Goal: Task Accomplishment & Management: Use online tool/utility

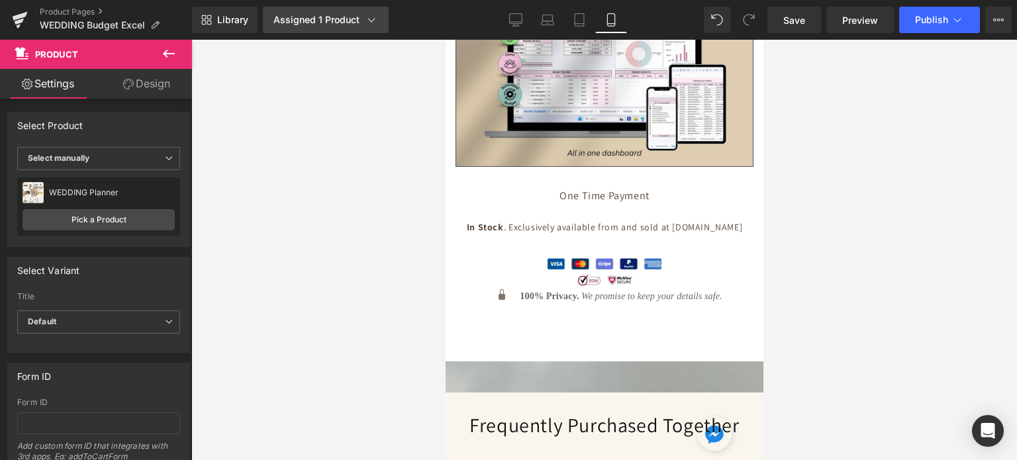
click at [305, 21] on div "Assigned 1 Product" at bounding box center [325, 19] width 105 height 13
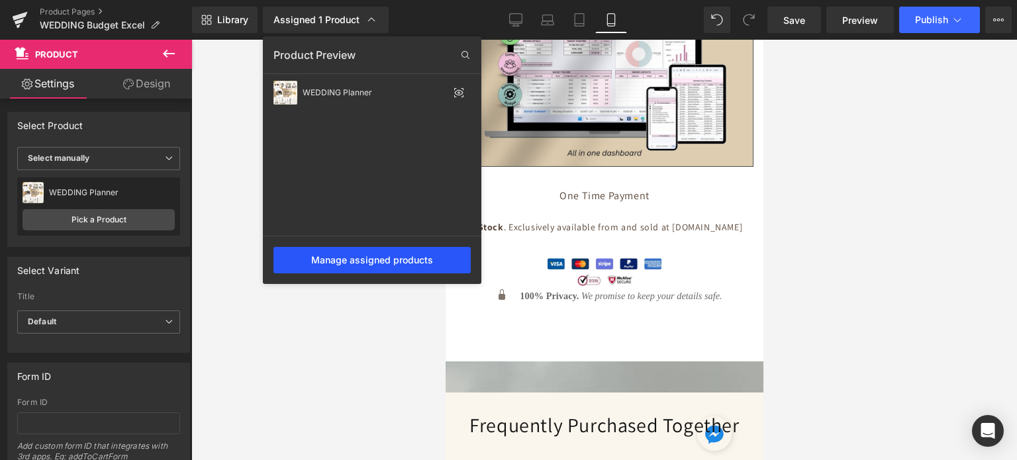
click at [373, 259] on div "Manage assigned products" at bounding box center [371, 260] width 197 height 26
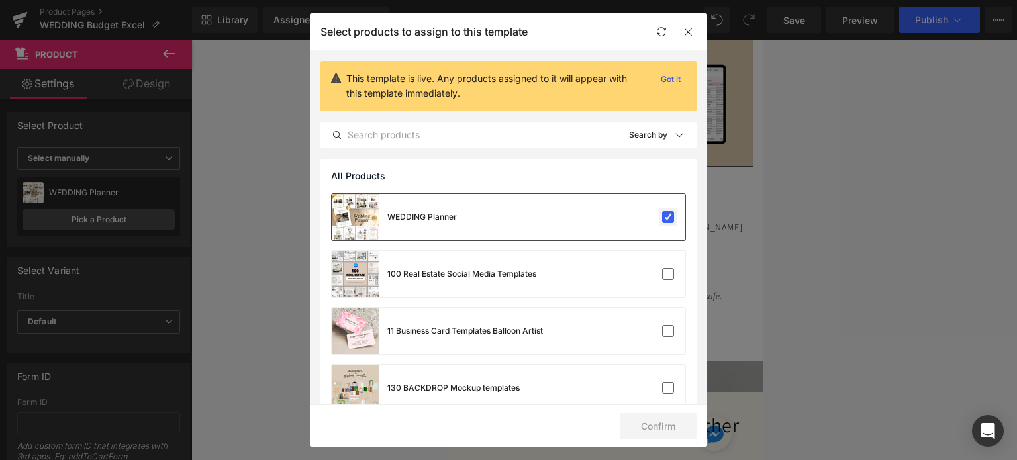
click at [662, 220] on label at bounding box center [668, 217] width 12 height 12
click at [668, 217] on input "checkbox" at bounding box center [668, 217] width 0 height 0
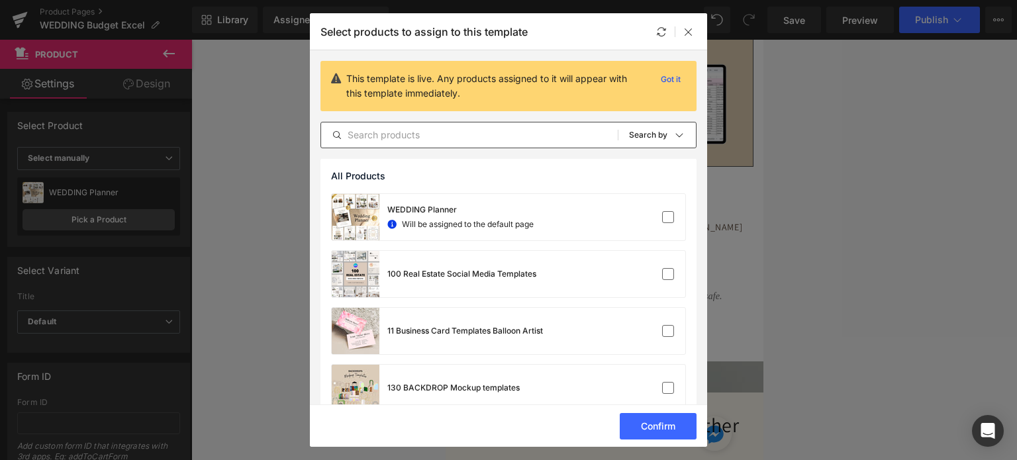
click at [466, 134] on input "text" at bounding box center [469, 135] width 297 height 16
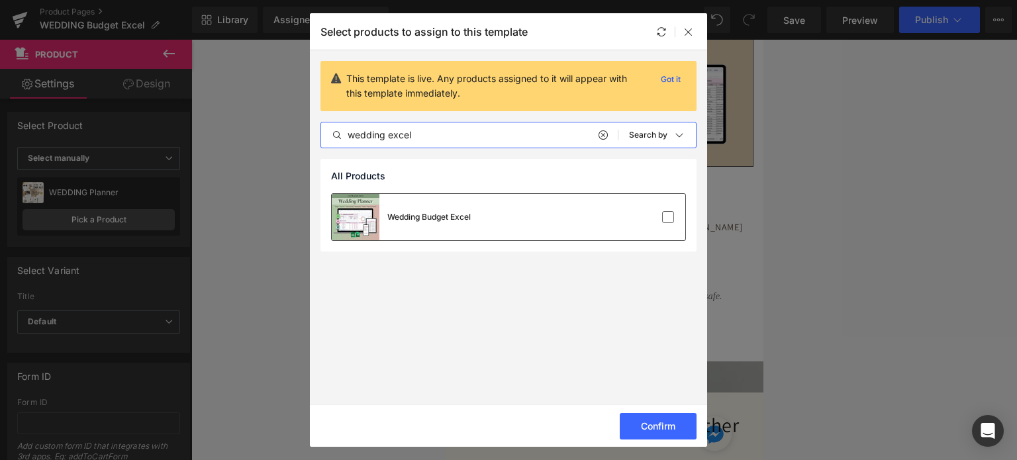
type input "wedding excel"
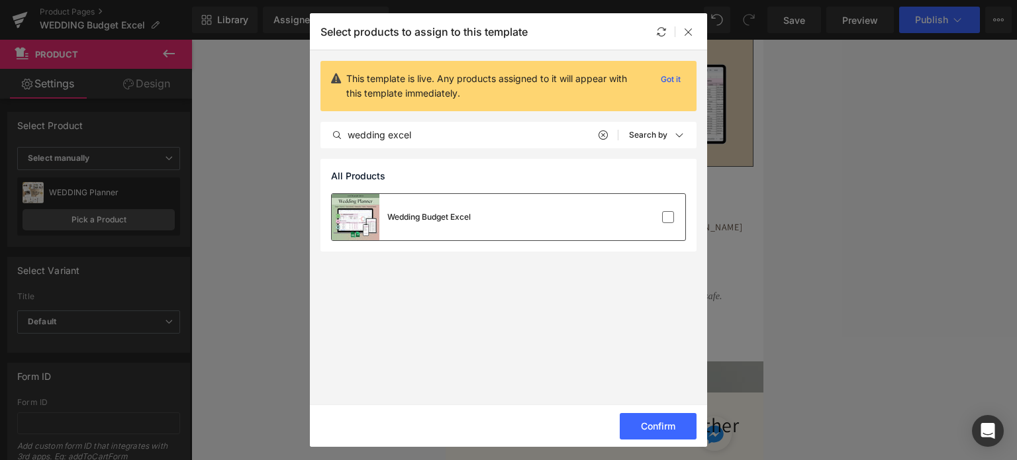
click at [474, 216] on div "Wedding Budget Excel" at bounding box center [509, 217] width 354 height 46
click at [647, 430] on button "Confirm" at bounding box center [658, 426] width 77 height 26
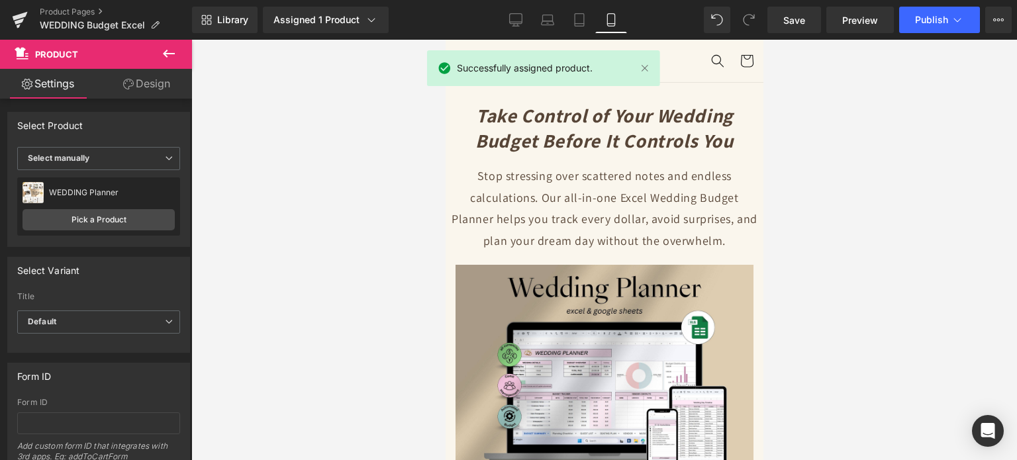
drag, startPoint x: 758, startPoint y: 403, endPoint x: 1209, endPoint y: 58, distance: 567.7
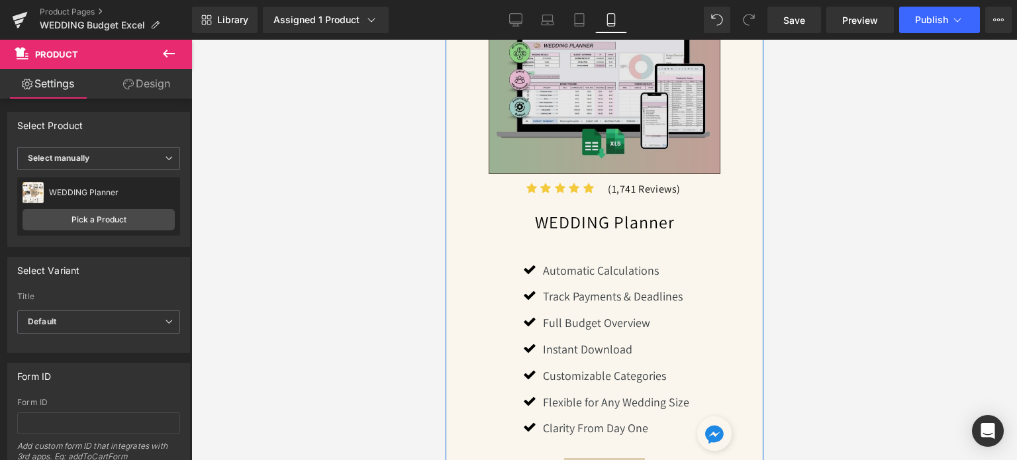
scroll to position [1258, 0]
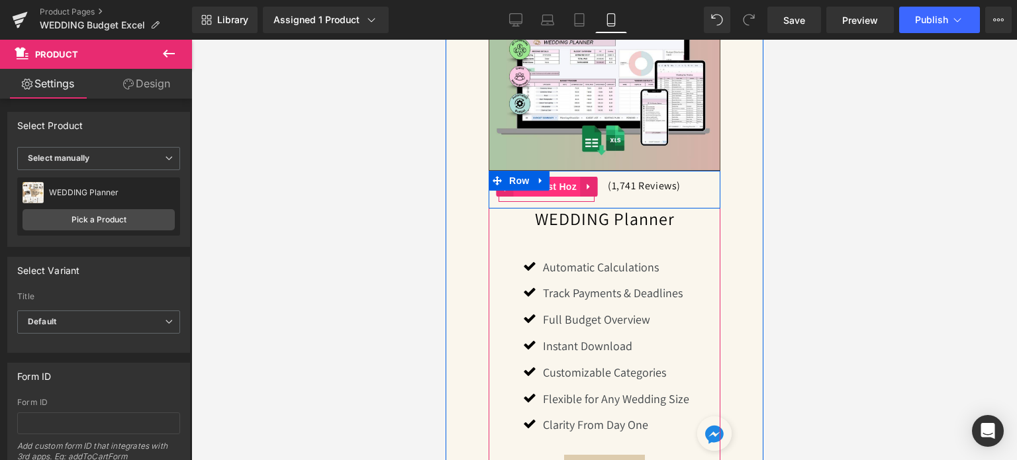
click at [567, 192] on span "Icon List Hoz" at bounding box center [545, 187] width 67 height 20
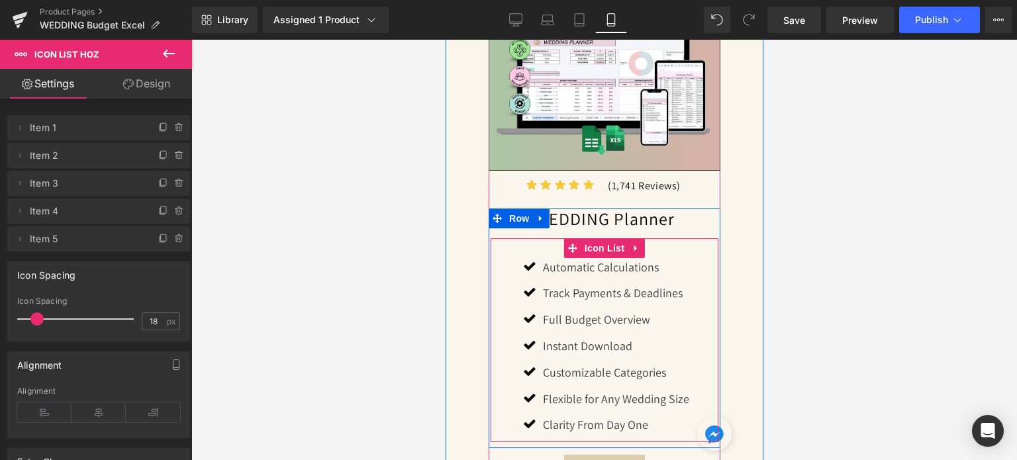
scroll to position [1390, 0]
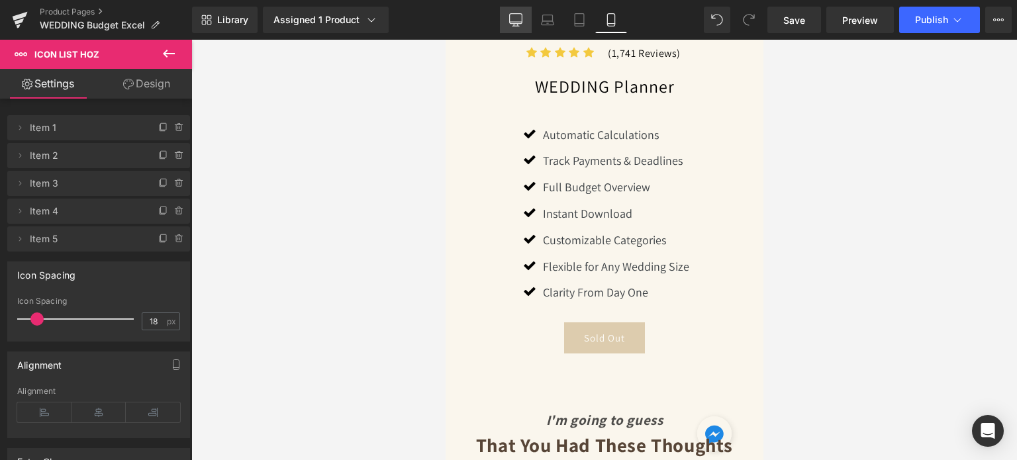
click at [520, 13] on icon at bounding box center [515, 19] width 13 height 13
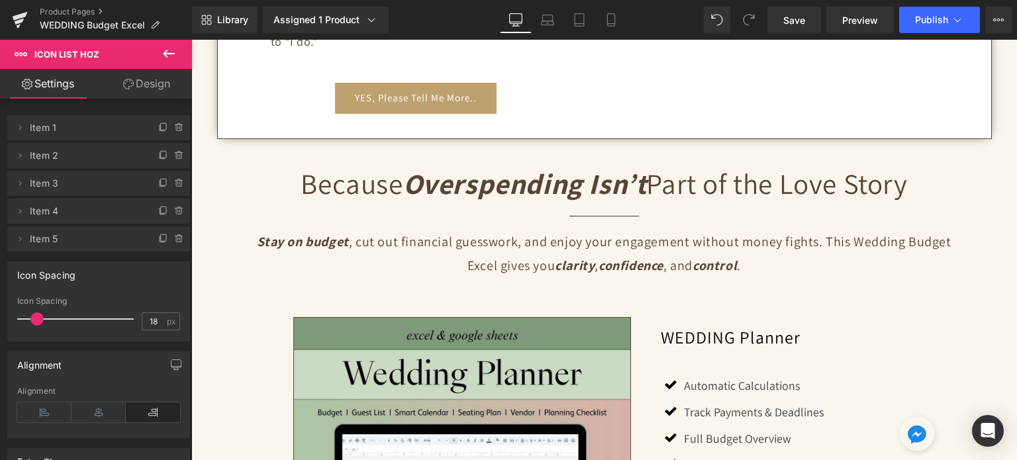
scroll to position [930, 0]
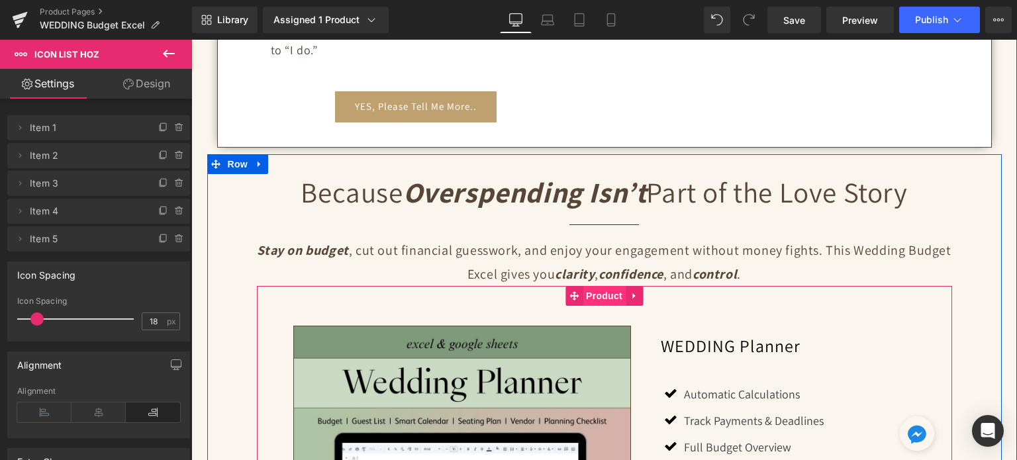
click at [595, 294] on span "Product" at bounding box center [604, 296] width 43 height 20
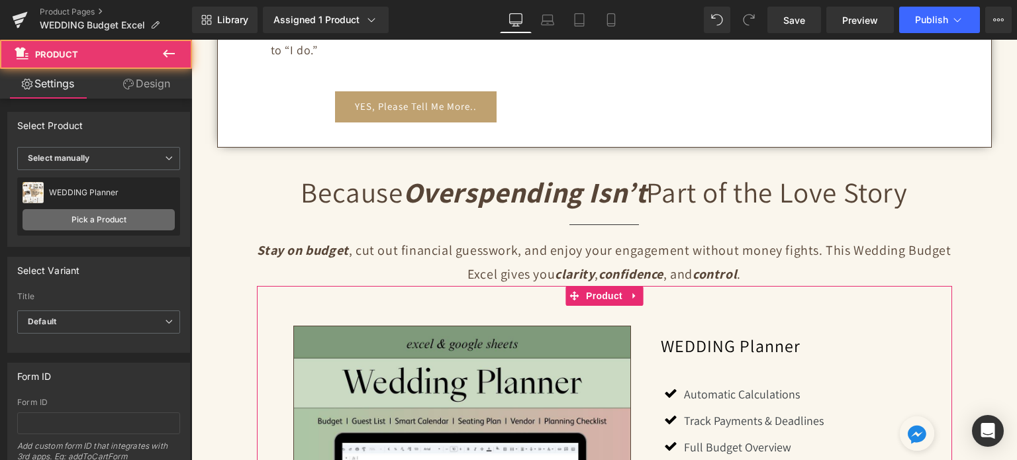
click at [108, 221] on link "Pick a Product" at bounding box center [99, 219] width 152 height 21
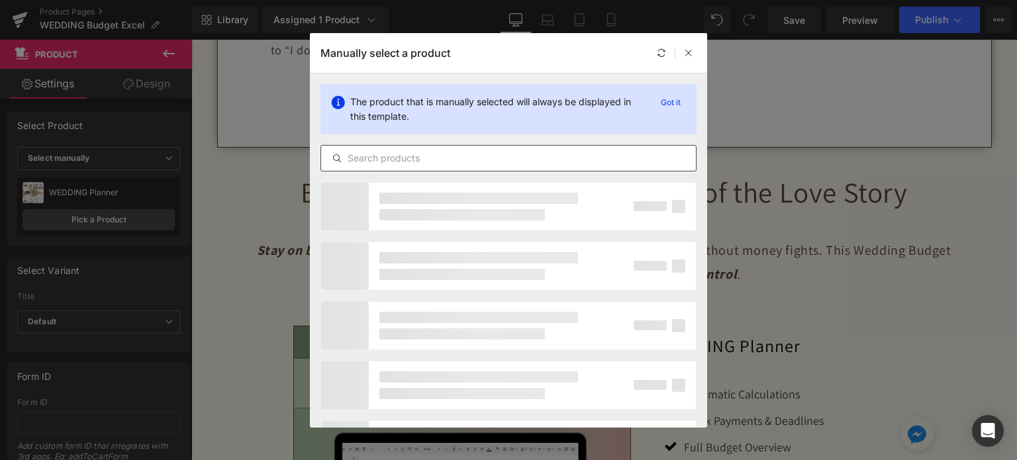
click at [405, 153] on input "text" at bounding box center [508, 158] width 375 height 16
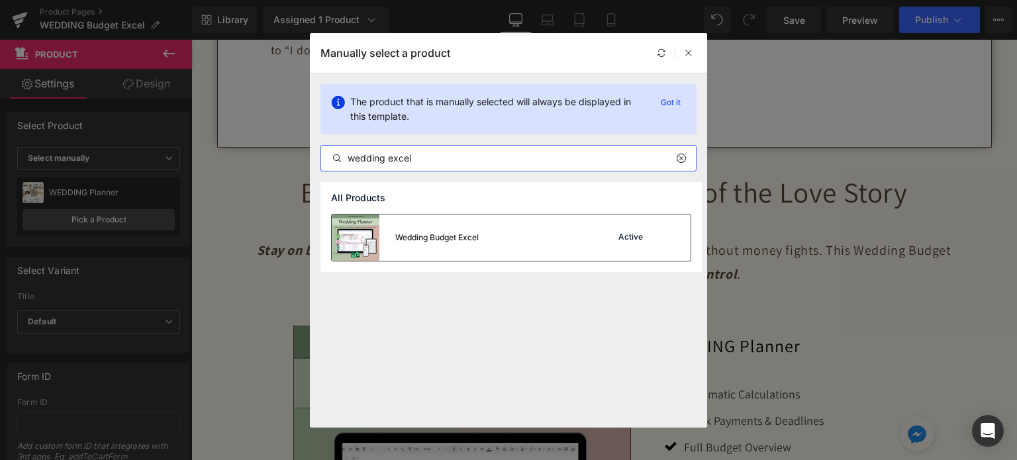
type input "wedding excel"
click at [485, 227] on div "Wedding Budget Excel Active" at bounding box center [511, 238] width 359 height 46
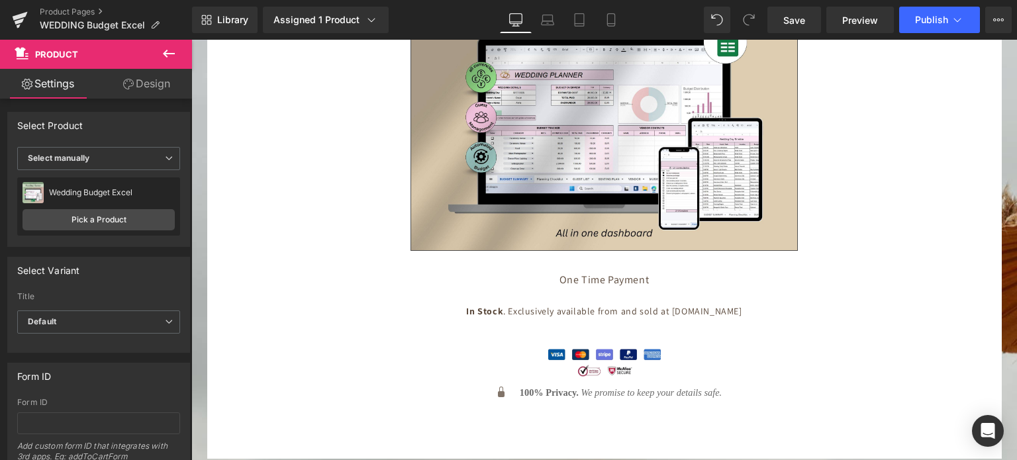
scroll to position [5101, 0]
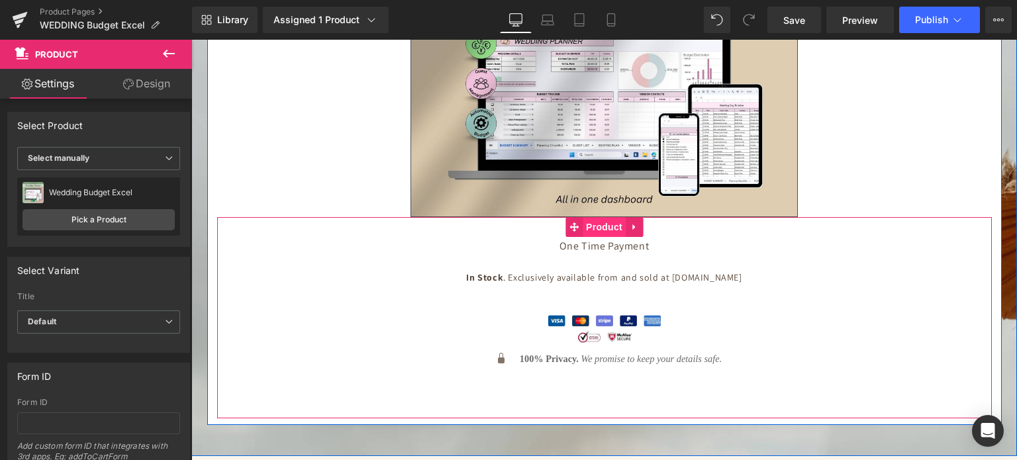
click at [598, 217] on span "Product" at bounding box center [604, 227] width 43 height 20
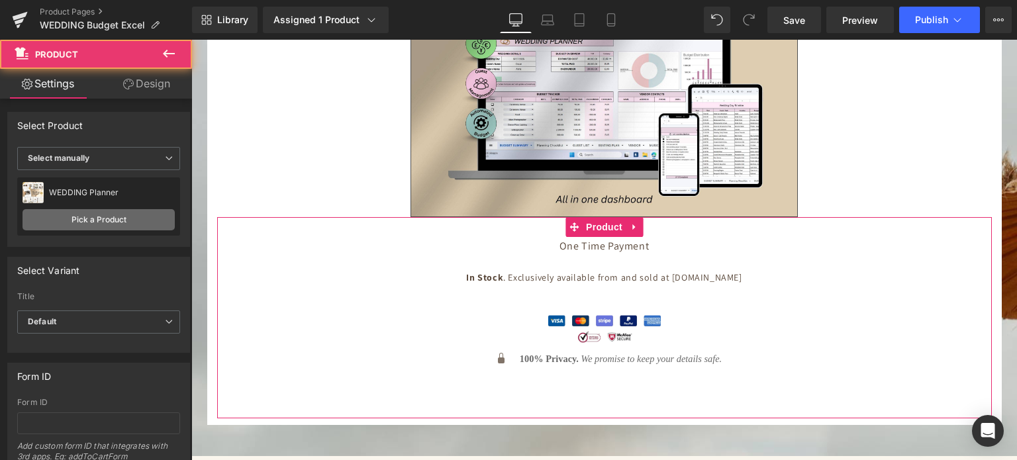
click at [129, 214] on link "Pick a Product" at bounding box center [99, 219] width 152 height 21
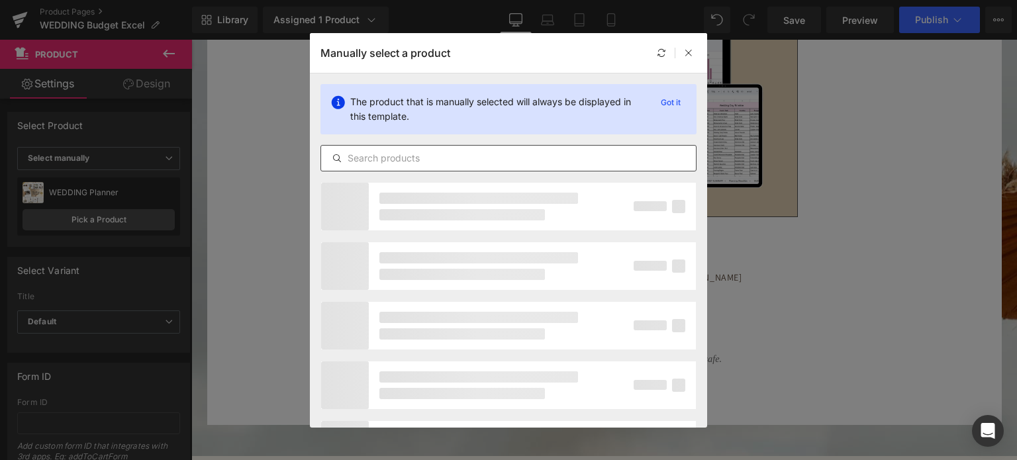
click at [491, 153] on input "text" at bounding box center [508, 158] width 375 height 16
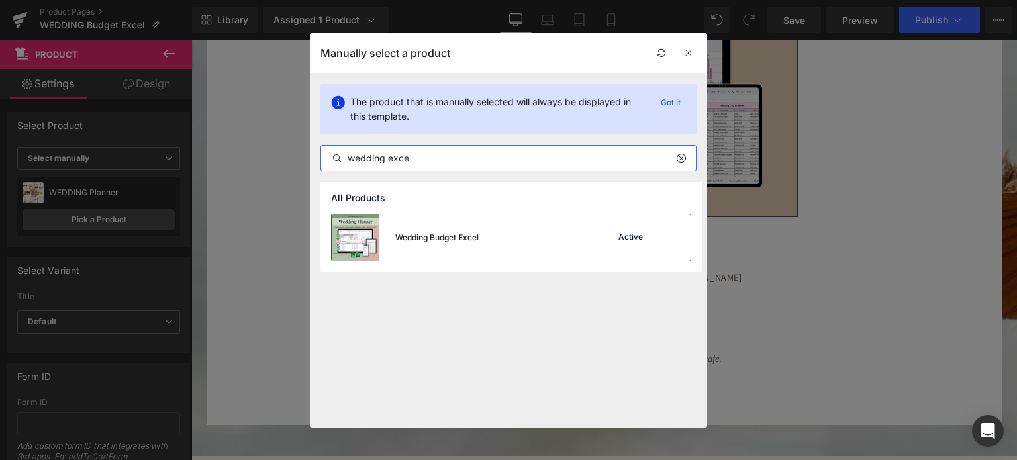
type input "wedding exce"
click at [508, 238] on div "Wedding Budget Excel Active" at bounding box center [511, 238] width 359 height 46
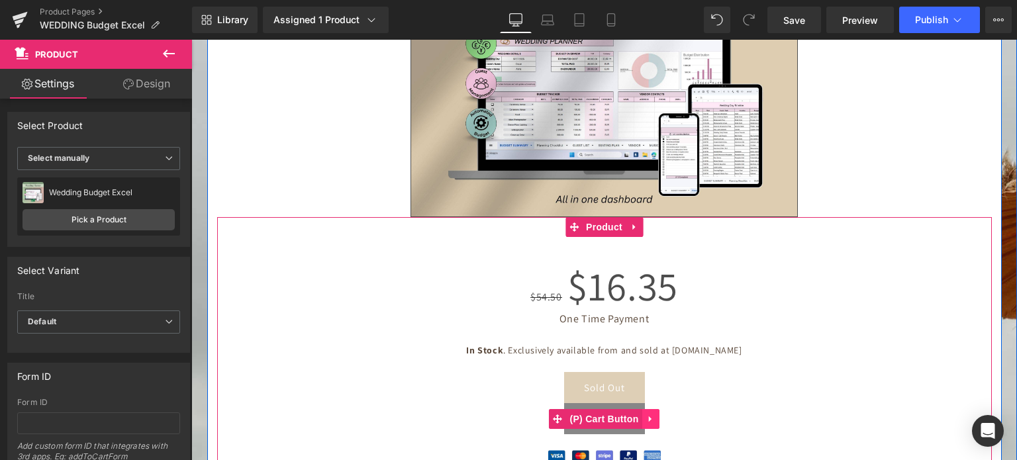
click at [648, 416] on icon at bounding box center [649, 419] width 3 height 6
click at [655, 414] on icon at bounding box center [659, 419] width 9 height 10
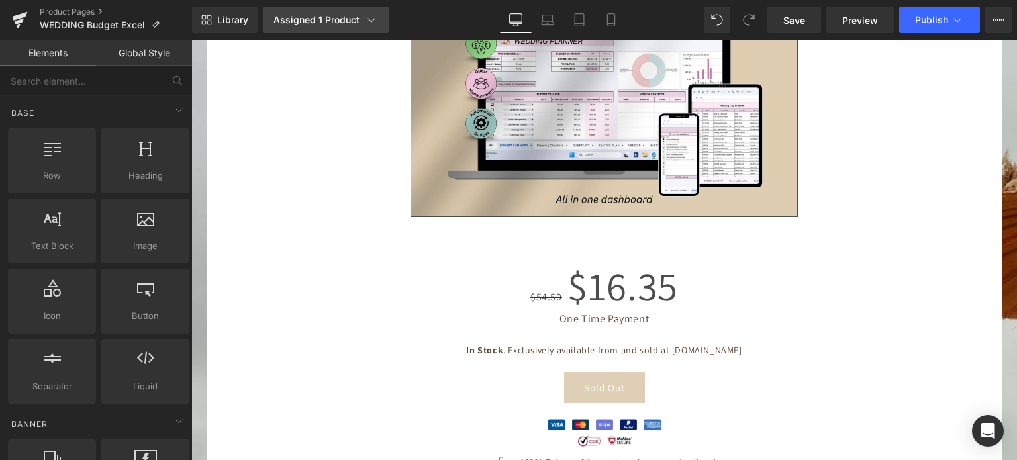
click at [331, 26] on div "Assigned 1 Product" at bounding box center [325, 19] width 105 height 13
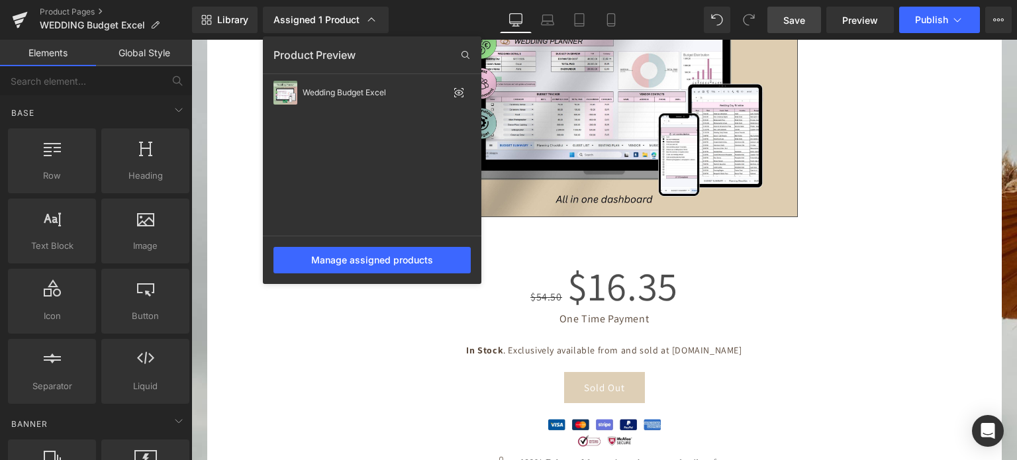
click at [793, 13] on span "Save" at bounding box center [794, 20] width 22 height 14
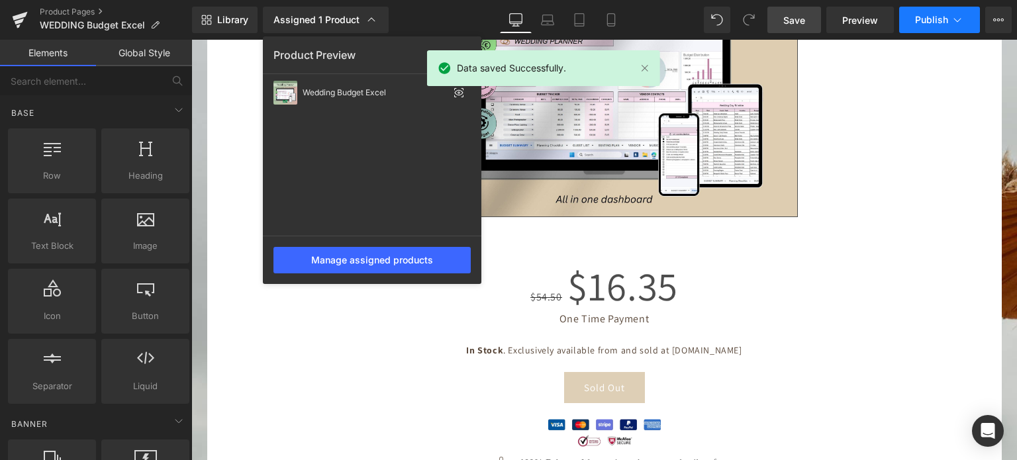
click at [910, 21] on button "Publish" at bounding box center [939, 20] width 81 height 26
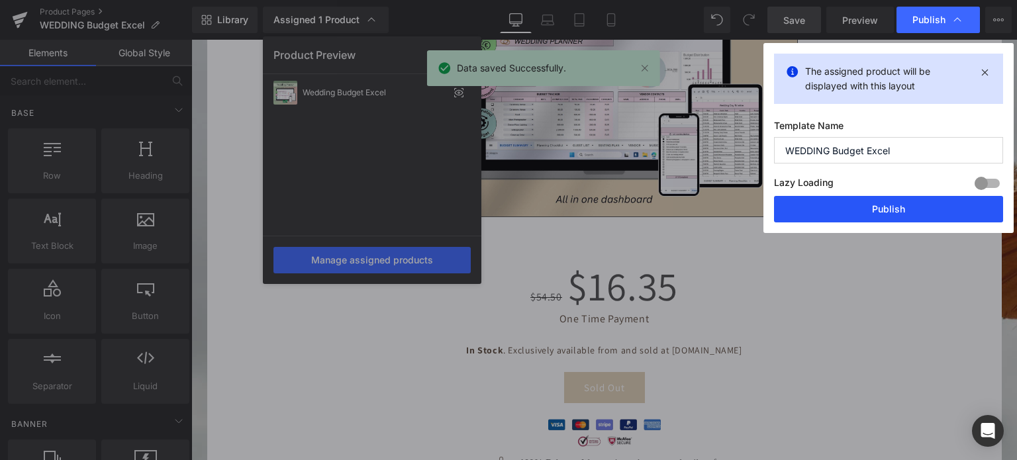
click at [844, 214] on button "Publish" at bounding box center [888, 209] width 229 height 26
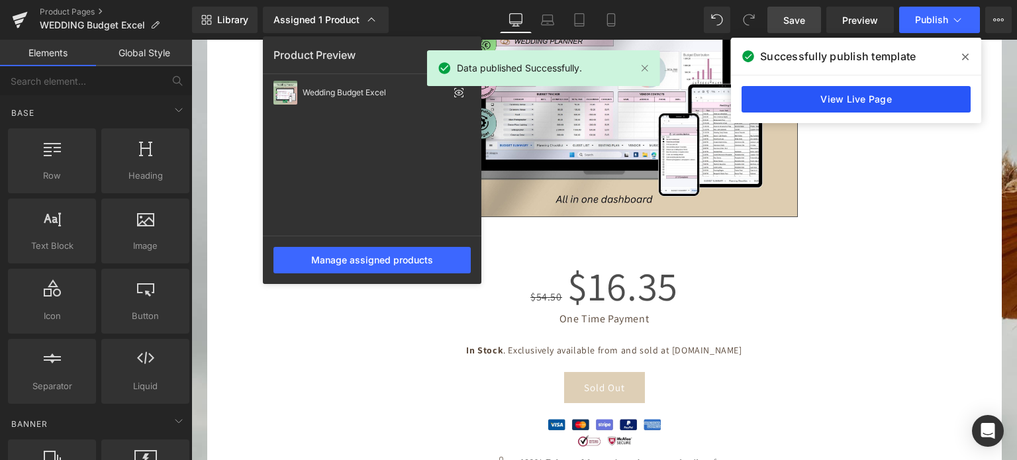
click at [831, 98] on link "View Live Page" at bounding box center [856, 99] width 229 height 26
